Goal: Transaction & Acquisition: Purchase product/service

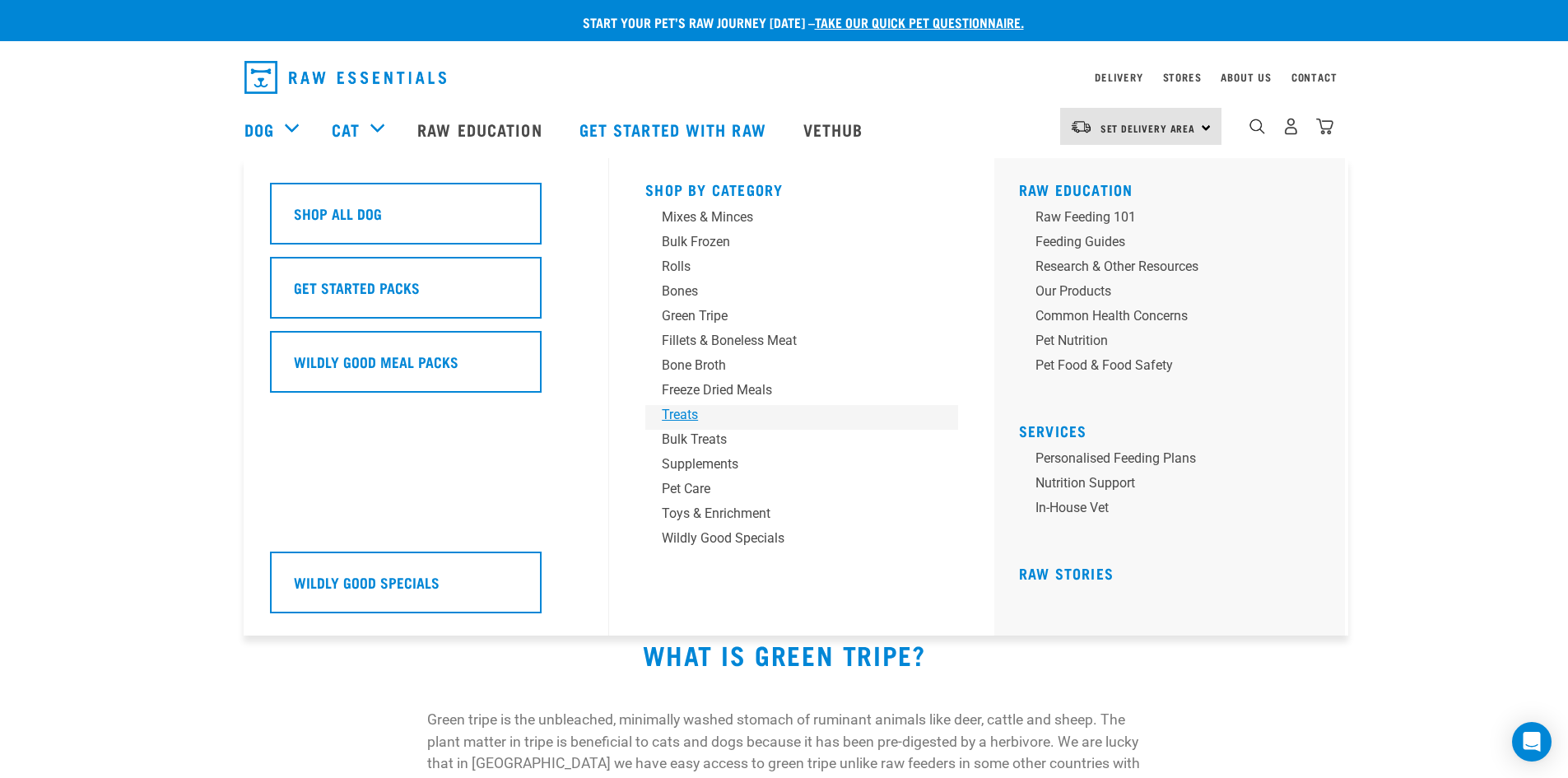
click at [672, 417] on div "Treats" at bounding box center [789, 414] width 257 height 20
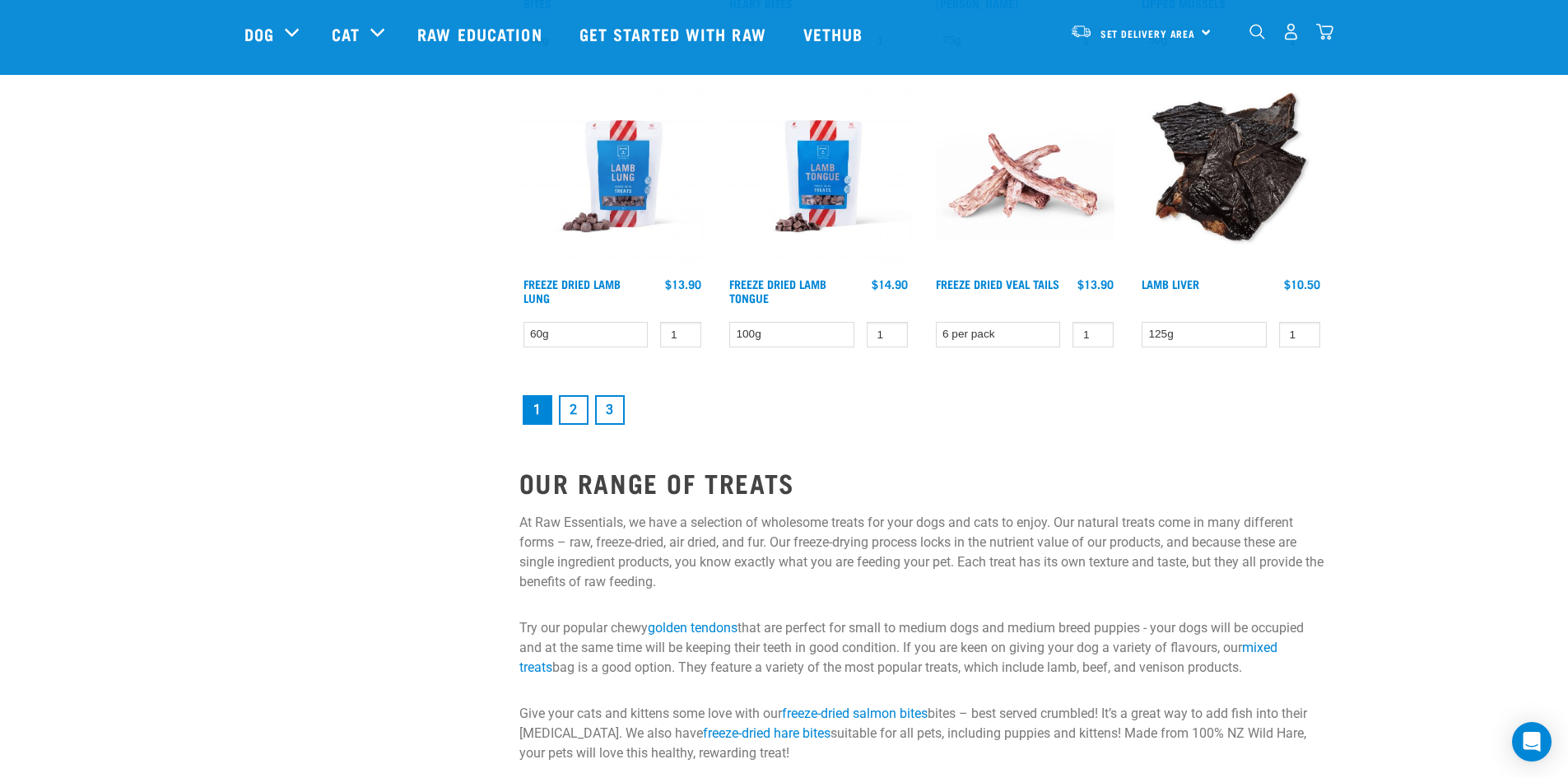
click at [575, 408] on link "2" at bounding box center [573, 410] width 29 height 29
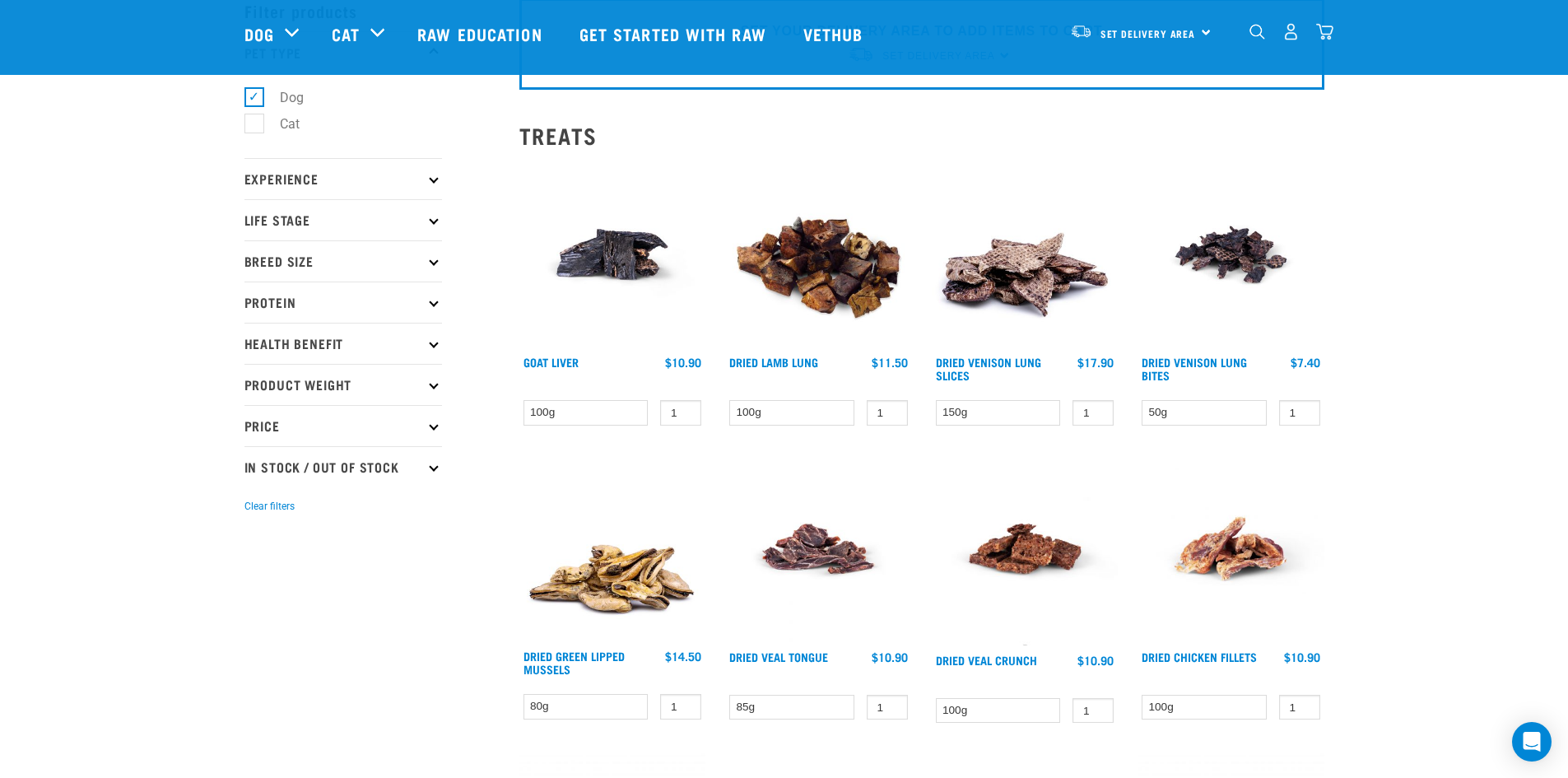
scroll to position [83, 0]
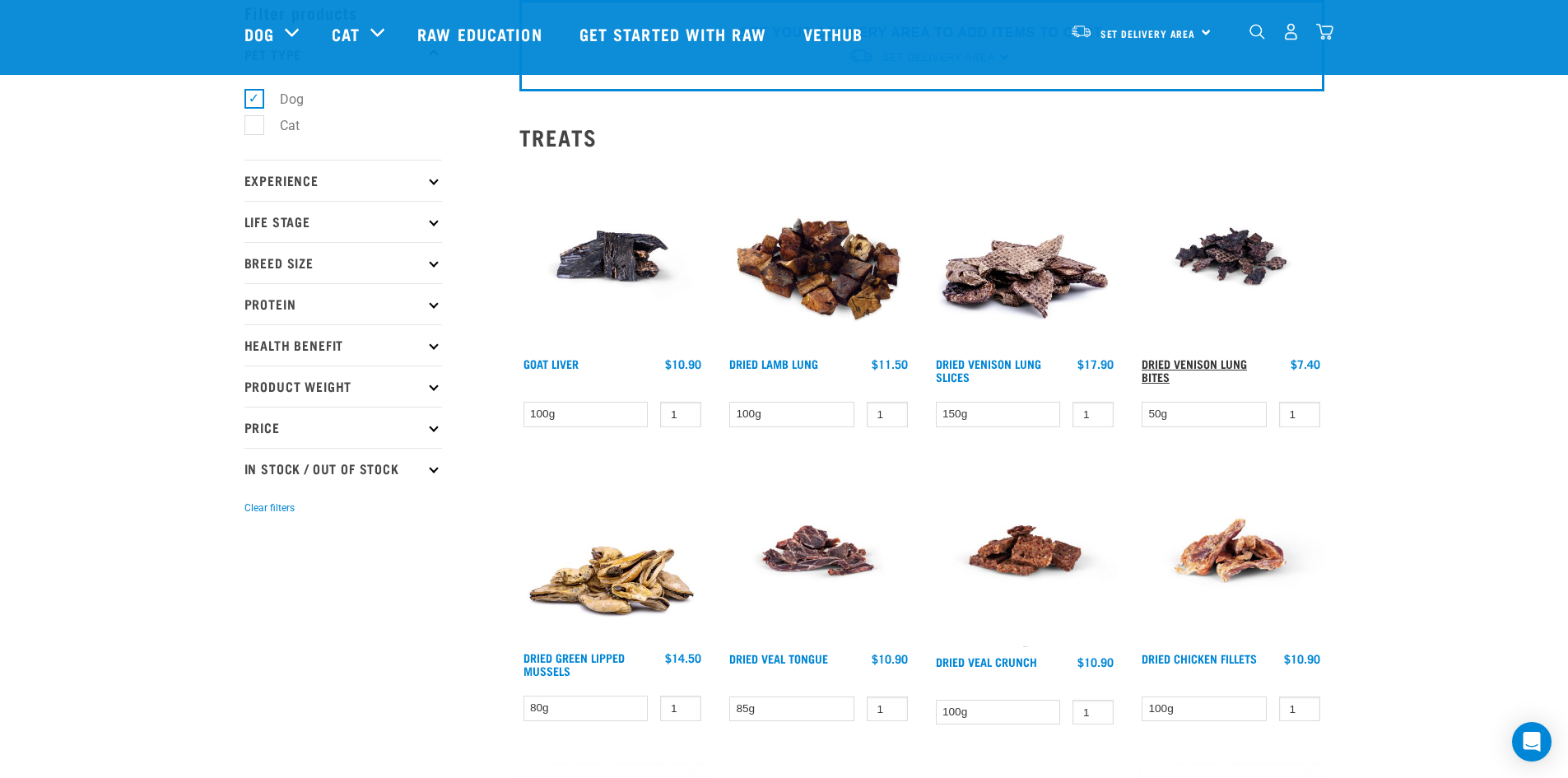
click at [1160, 364] on link "Dried Venison Lung Bites" at bounding box center [1195, 370] width 105 height 19
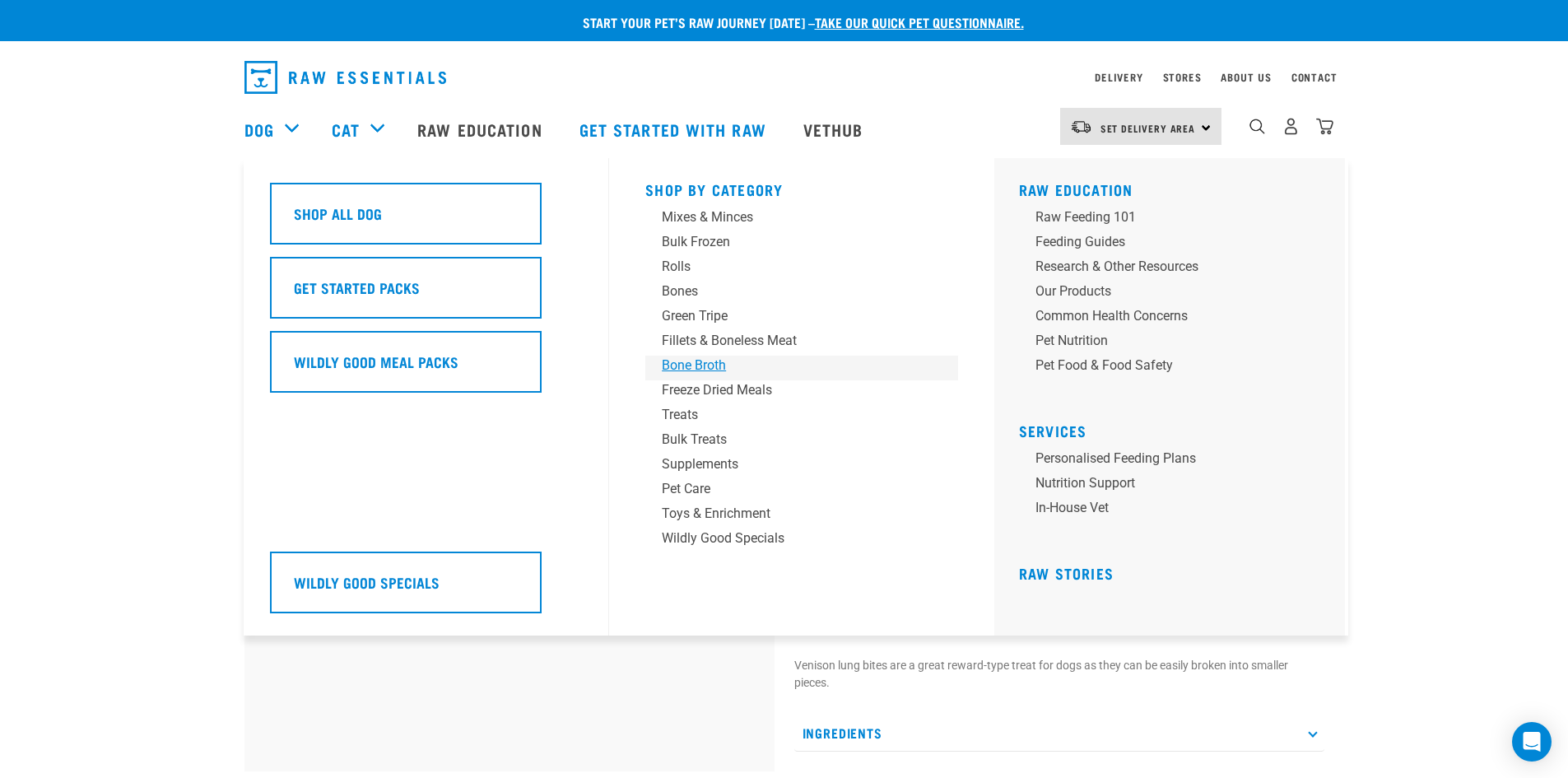
click at [685, 357] on div "Bone Broth" at bounding box center [789, 365] width 257 height 20
